Goal: Check status: Check status

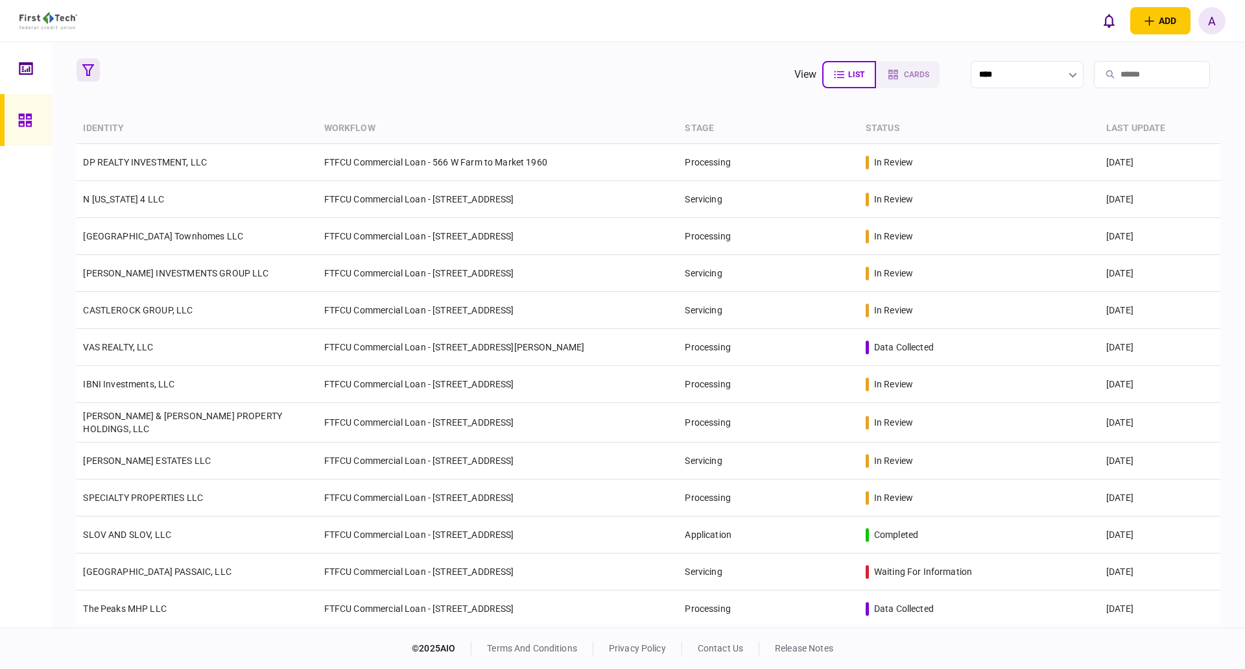
click at [88, 69] on icon "button" at bounding box center [88, 70] width 12 height 12
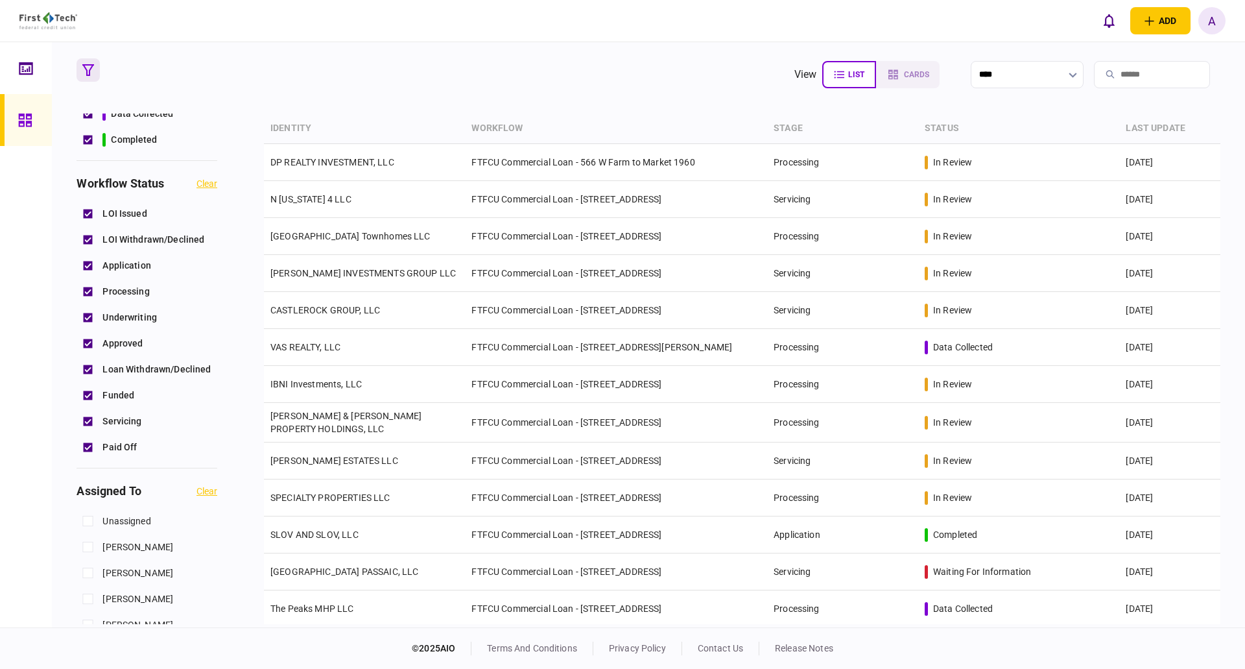
scroll to position [324, 0]
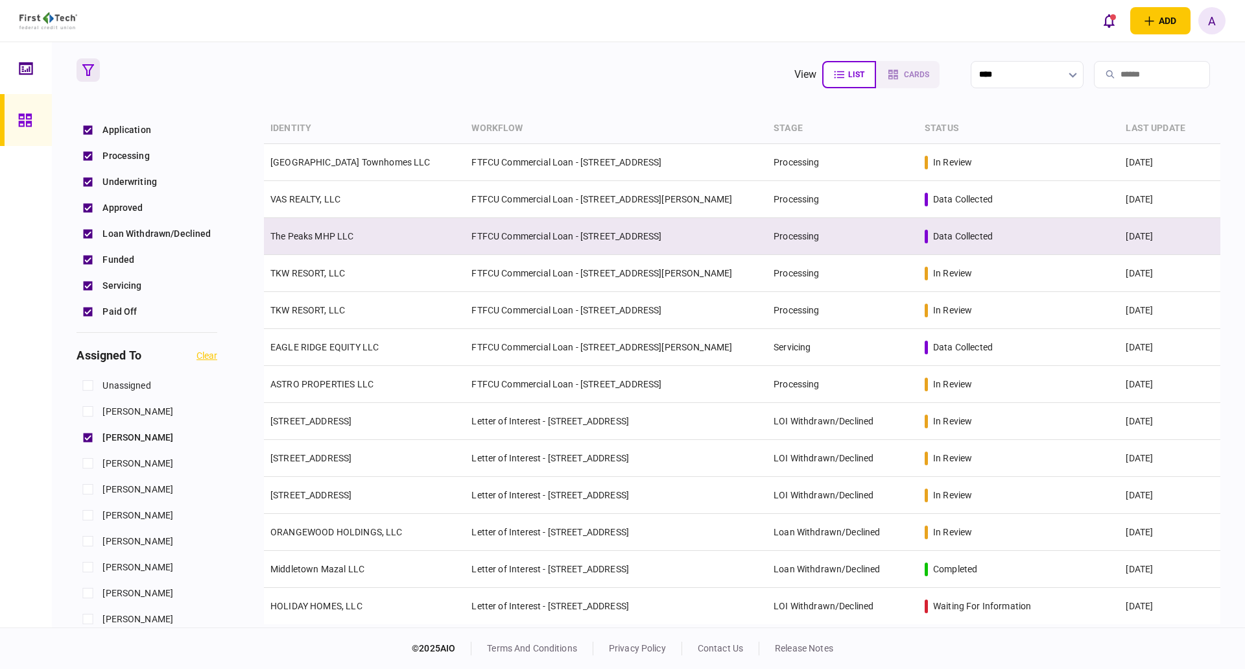
click at [312, 234] on link "The Peaks MHP LLC" at bounding box center [312, 236] width 84 height 10
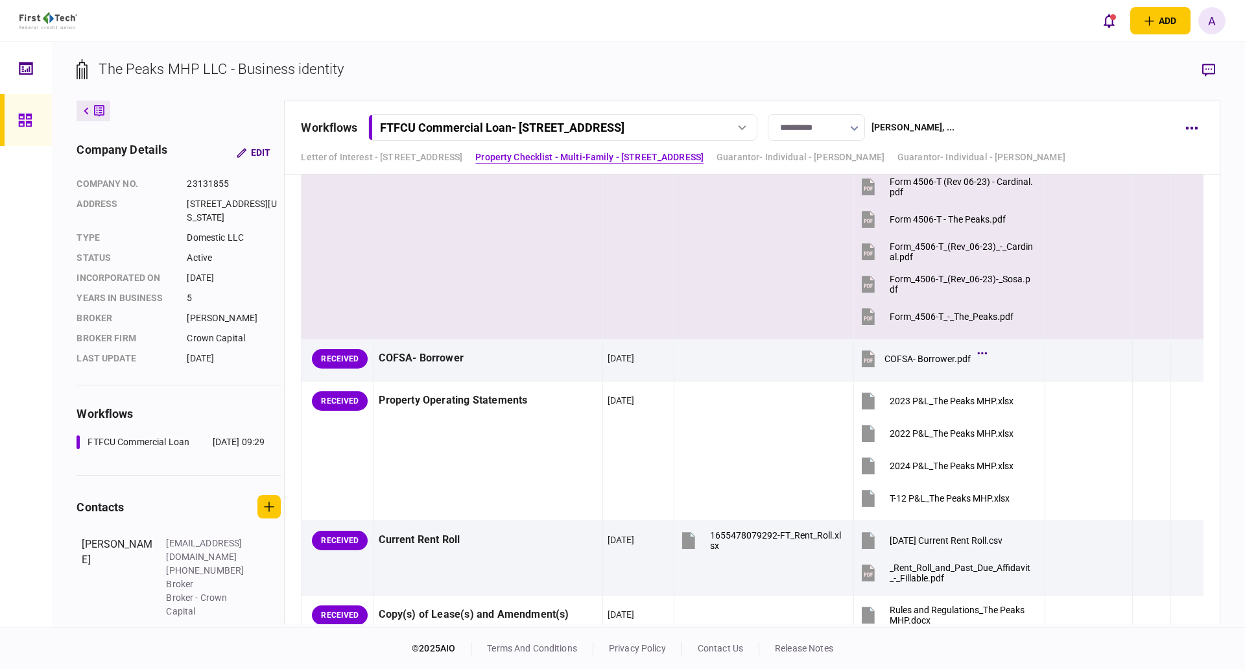
scroll to position [2011, 0]
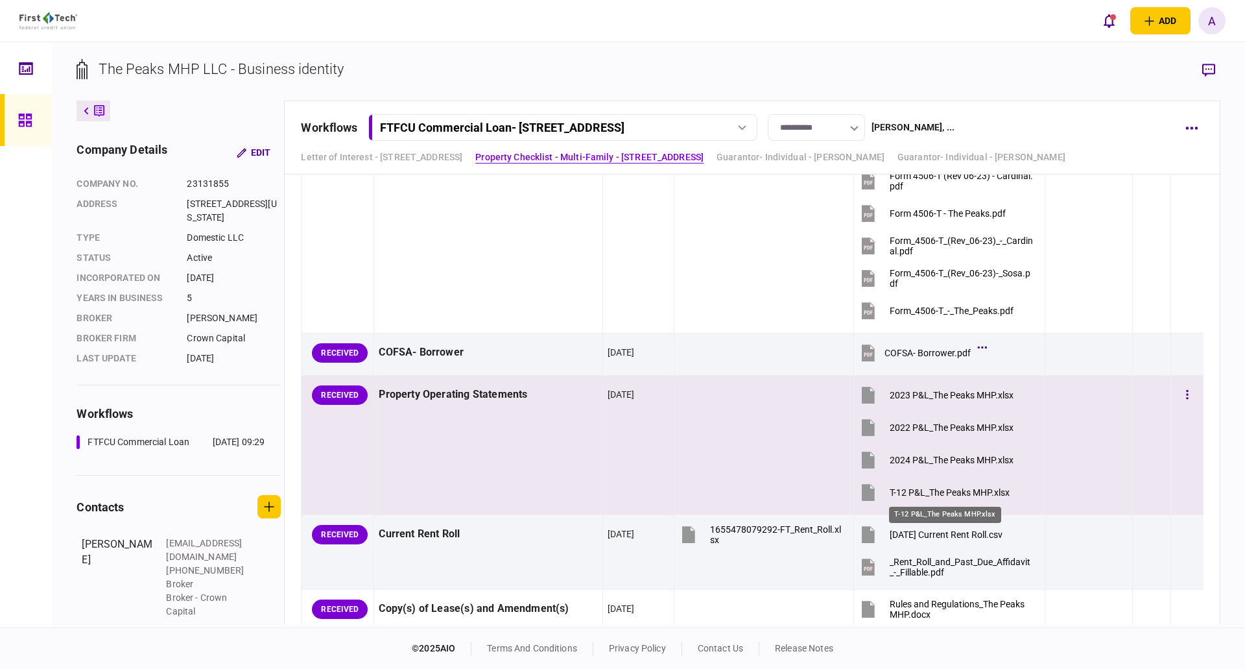
click at [974, 491] on div "T-12 P&L_The Peaks MHP.xlsx" at bounding box center [950, 492] width 120 height 10
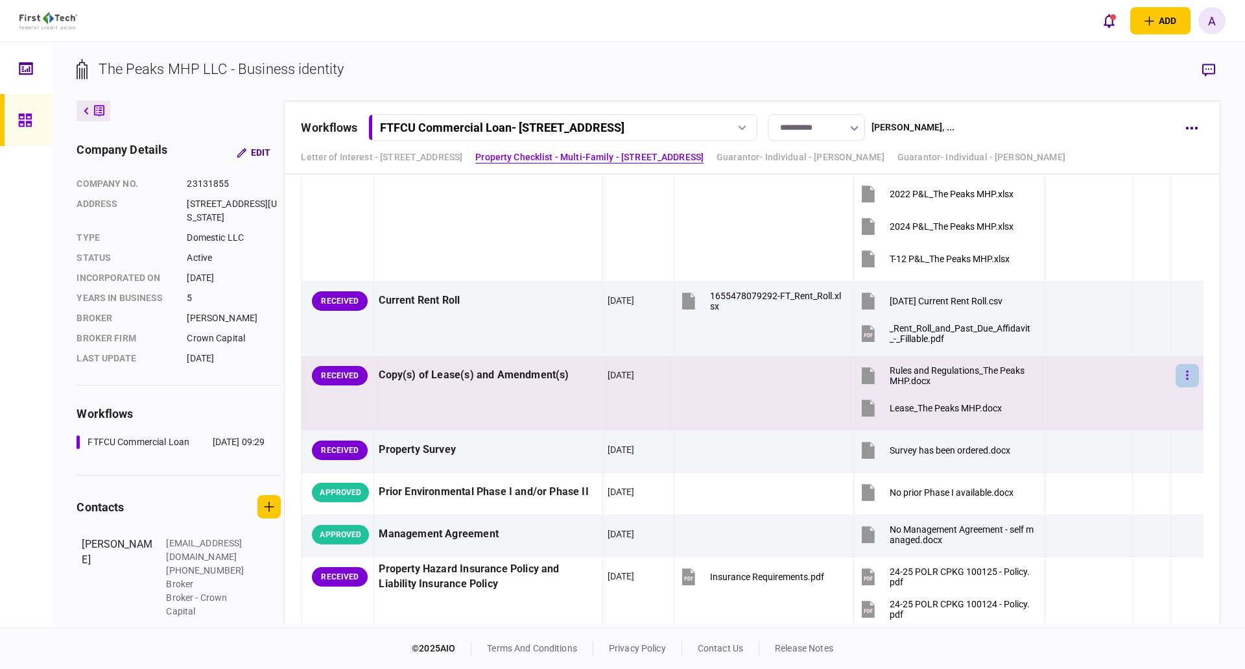
scroll to position [2205, 0]
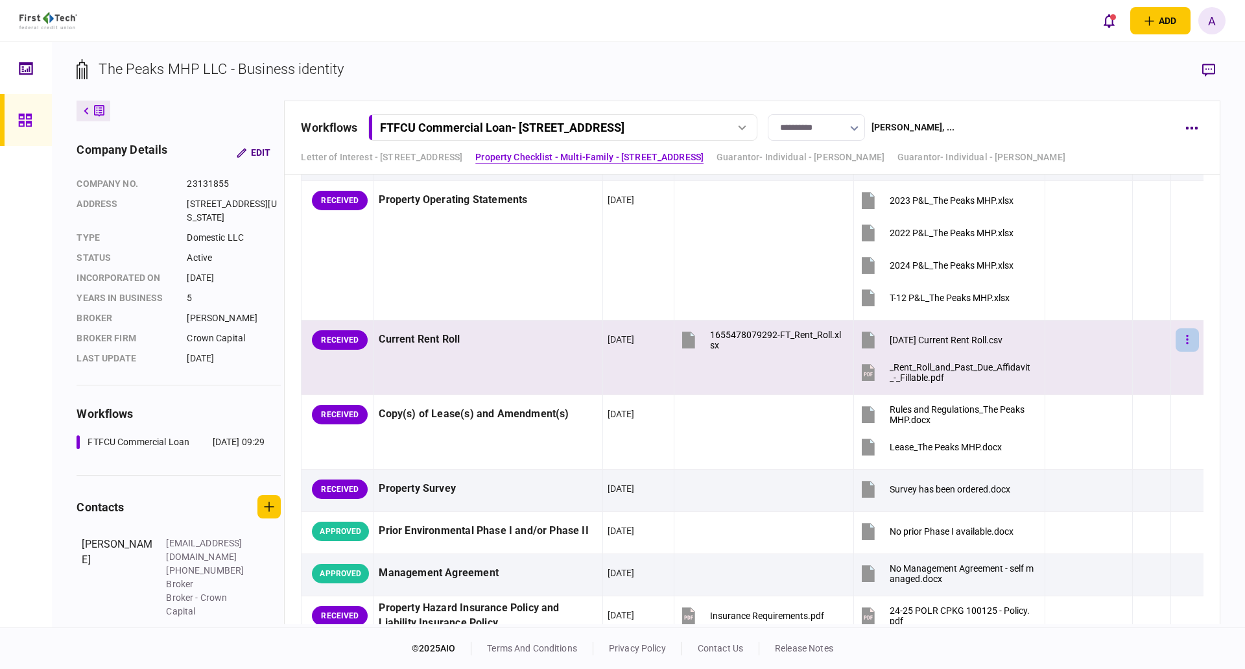
click at [1181, 340] on button "button" at bounding box center [1187, 339] width 23 height 23
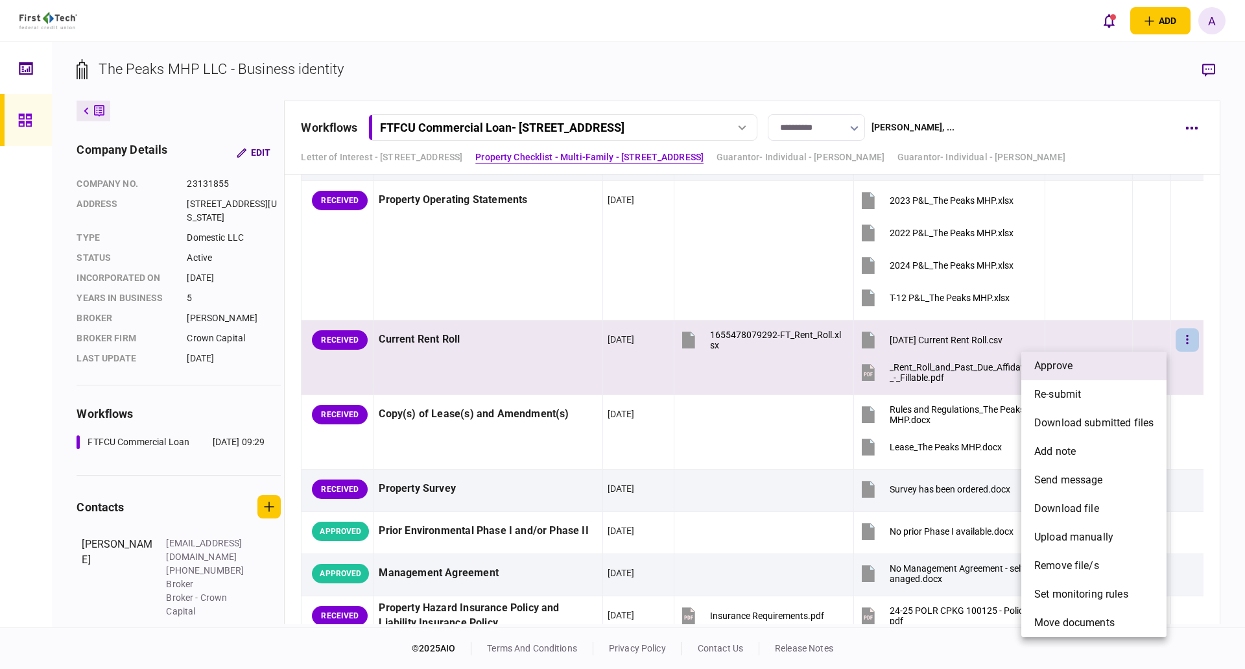
click at [1081, 369] on li "approve" at bounding box center [1094, 366] width 145 height 29
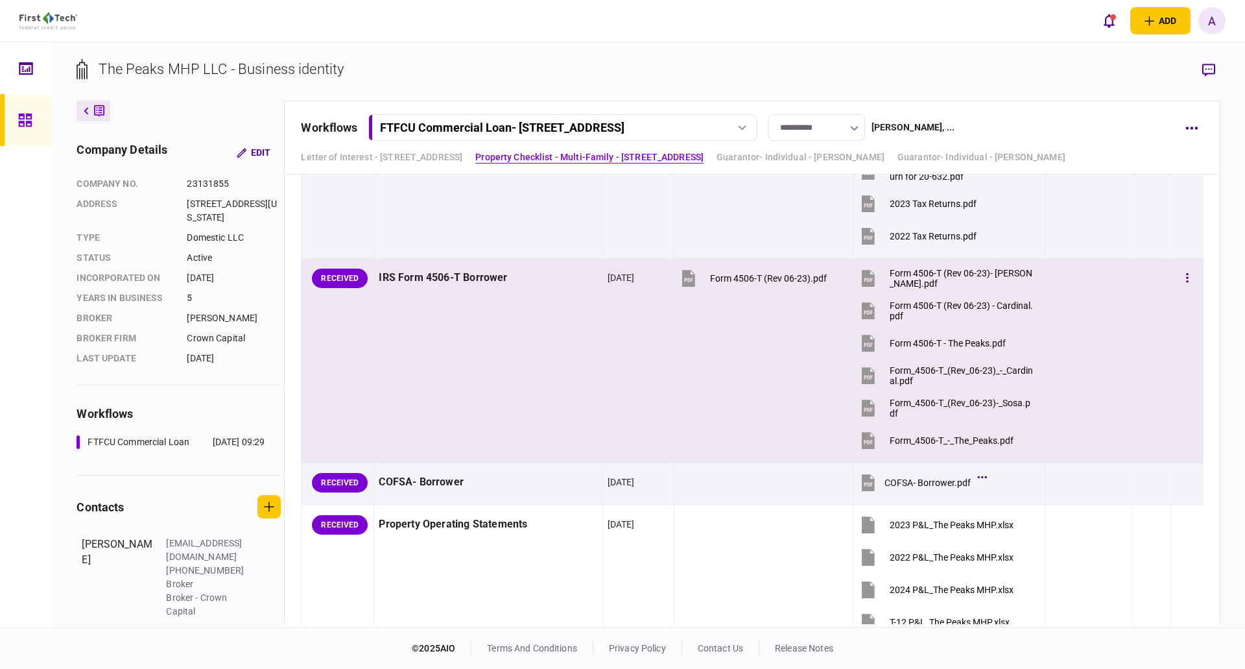
scroll to position [2141, 0]
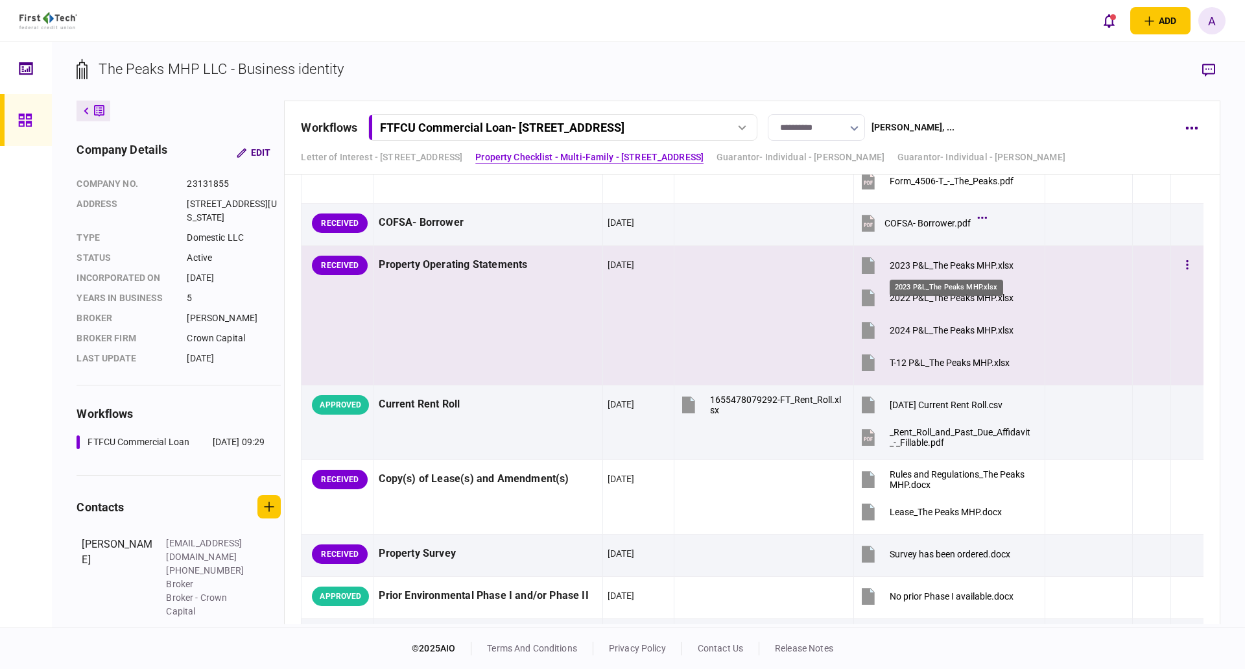
click at [928, 261] on div "2023 P&L_The Peaks MHP.xlsx" at bounding box center [952, 265] width 124 height 10
click at [935, 294] on div "2022 P&L_The Peaks MHP.xlsx" at bounding box center [952, 298] width 124 height 10
